Goal: Task Accomplishment & Management: Manage account settings

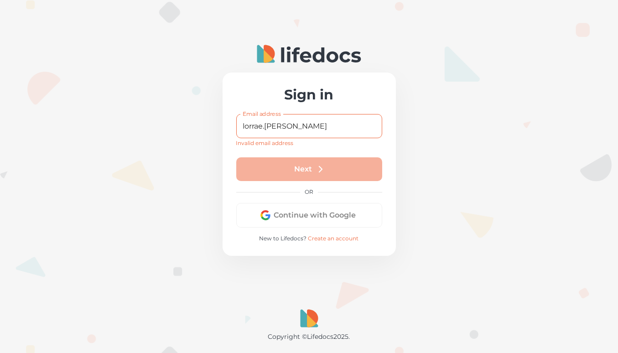
click at [311, 176] on div "Next" at bounding box center [309, 169] width 146 height 24
drag, startPoint x: 311, startPoint y: 173, endPoint x: 315, endPoint y: 128, distance: 45.9
click at [315, 128] on form "Email address lorrae.[PERSON_NAME] Email address Invalid email address Next" at bounding box center [309, 147] width 146 height 67
click at [315, 128] on input "lorrae.[PERSON_NAME]" at bounding box center [309, 126] width 146 height 24
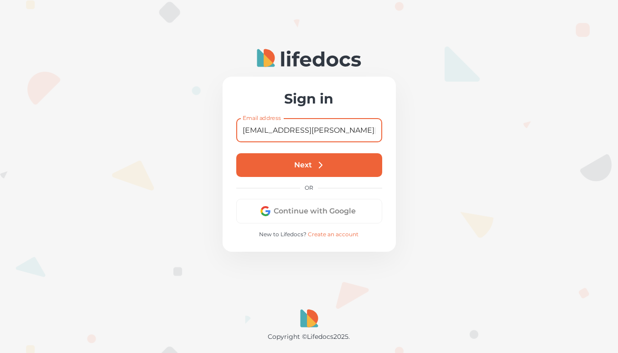
type input "[EMAIL_ADDRESS][PERSON_NAME][DOMAIN_NAME]"
click at [311, 165] on button "Next" at bounding box center [309, 165] width 146 height 24
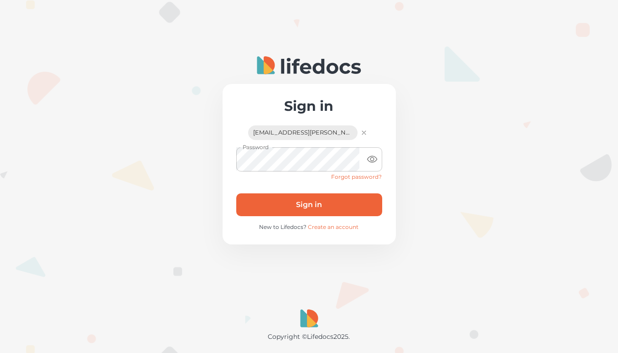
click at [306, 201] on button "Sign in" at bounding box center [309, 204] width 146 height 23
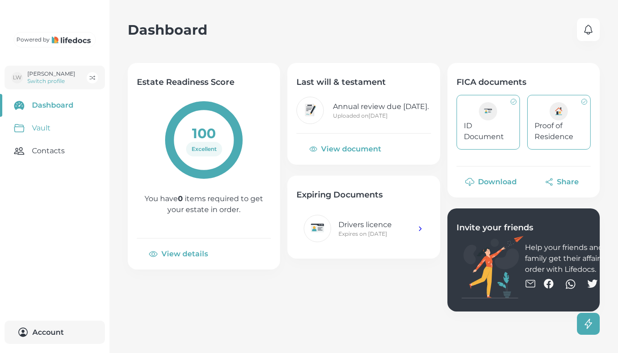
click at [53, 140] on link "Vault" at bounding box center [55, 128] width 110 height 23
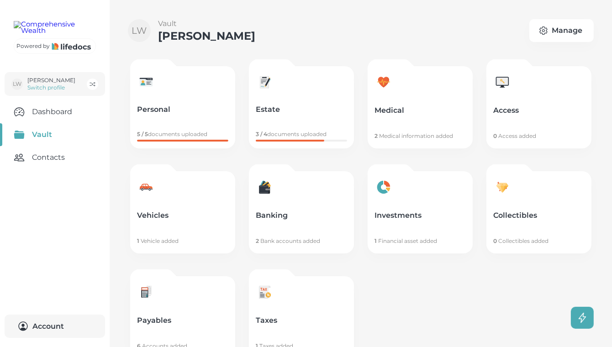
click at [211, 298] on link "Payables 6 Accounts added" at bounding box center [182, 317] width 105 height 82
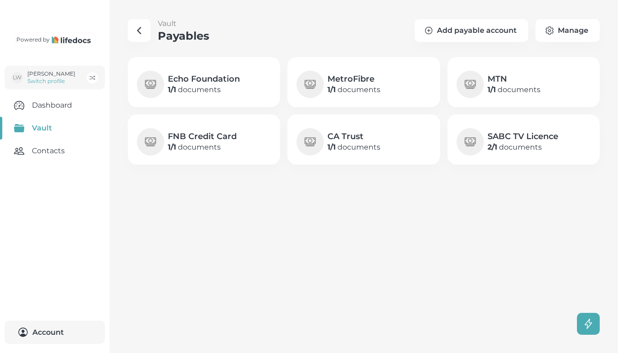
click at [381, 91] on p "1 / 1 documents" at bounding box center [354, 89] width 53 height 11
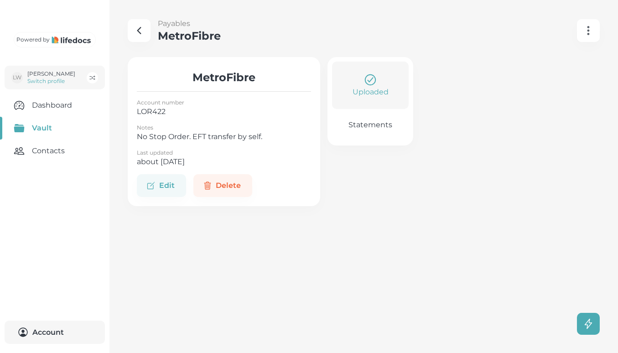
click at [376, 87] on p "Uploaded" at bounding box center [371, 92] width 36 height 11
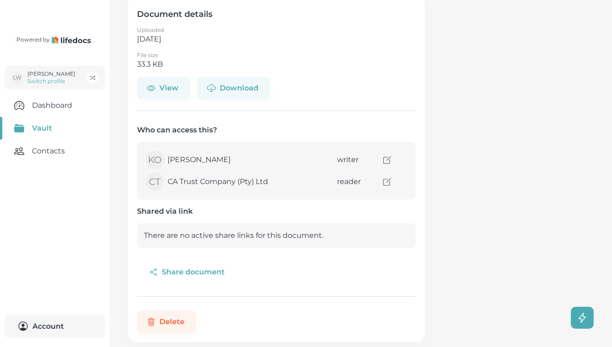
scroll to position [75, 0]
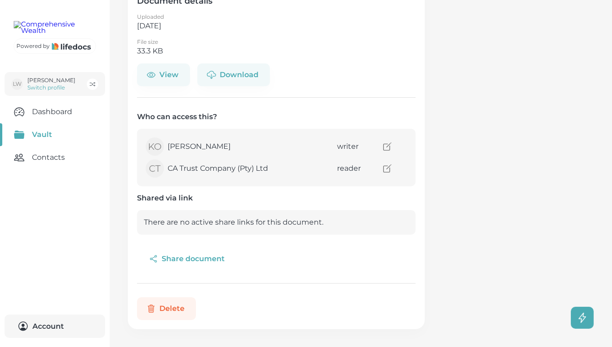
click at [181, 307] on button "Delete" at bounding box center [166, 308] width 59 height 23
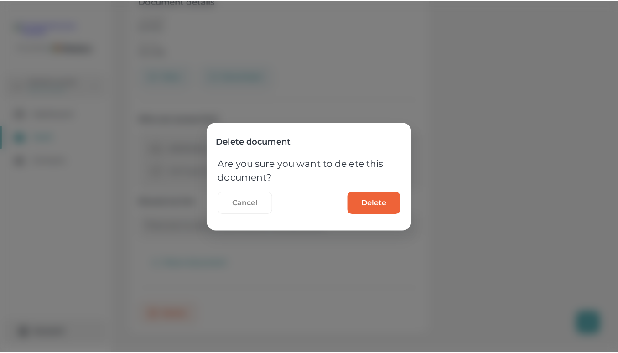
scroll to position [68, 0]
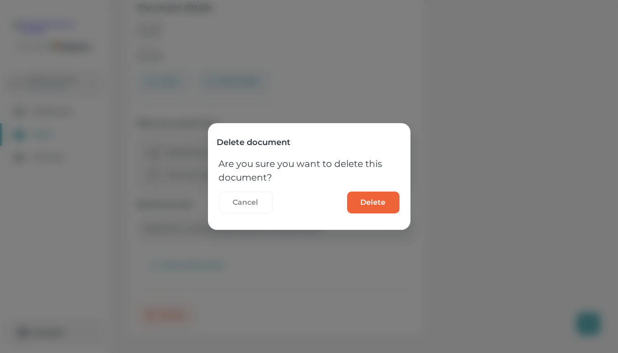
click at [366, 205] on button "Delete" at bounding box center [373, 203] width 52 height 22
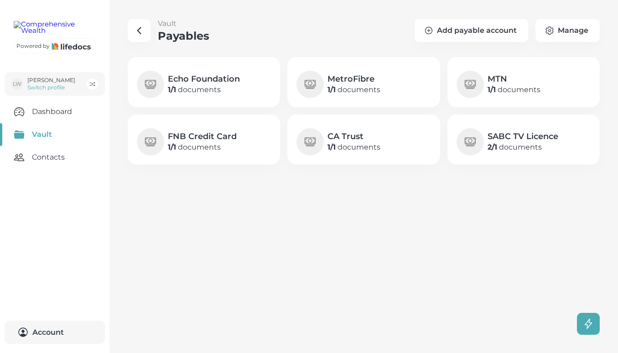
click at [364, 82] on h4 "MetroFibre" at bounding box center [354, 78] width 53 height 11
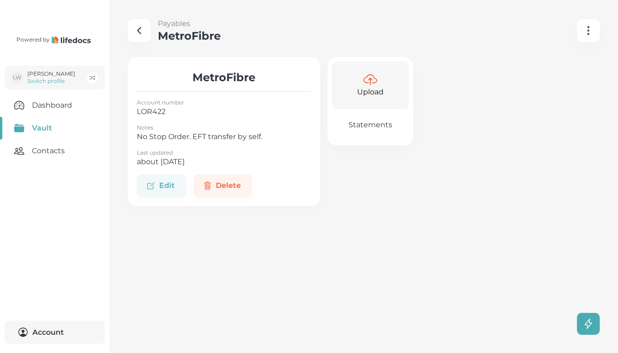
click at [367, 88] on p "Upload" at bounding box center [370, 92] width 26 height 11
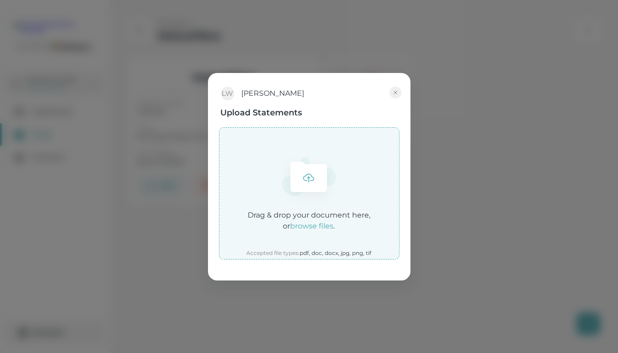
click at [322, 225] on em "browse files" at bounding box center [312, 226] width 43 height 9
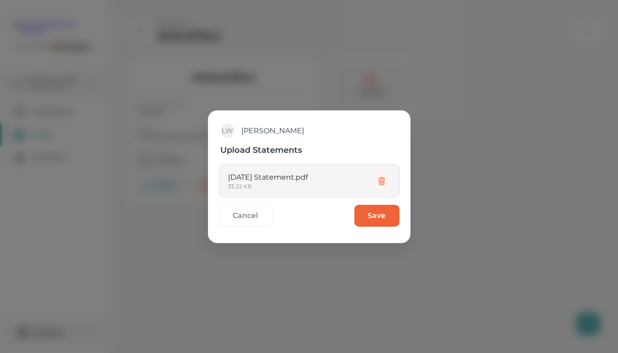
click at [382, 214] on button "Save" at bounding box center [377, 216] width 45 height 22
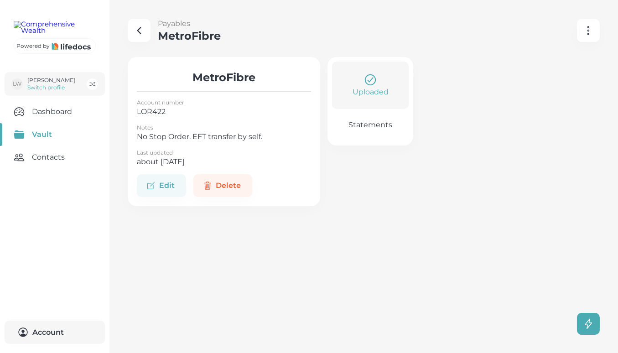
click at [141, 29] on icon "button" at bounding box center [139, 30] width 11 height 11
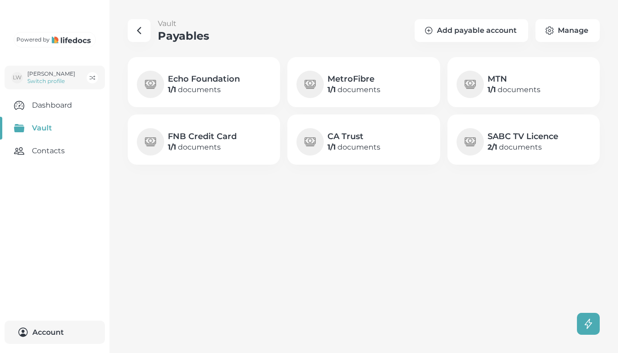
click at [141, 29] on icon "button" at bounding box center [139, 30] width 11 height 11
